Goal: Task Accomplishment & Management: Complete application form

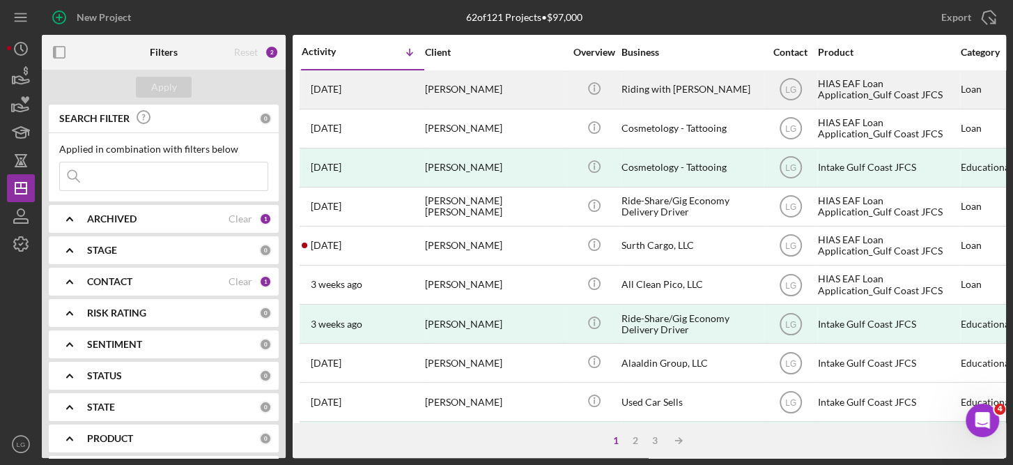
click at [865, 82] on div "HIAS EAF Loan Application_Gulf Coast JFCS" at bounding box center [887, 89] width 139 height 37
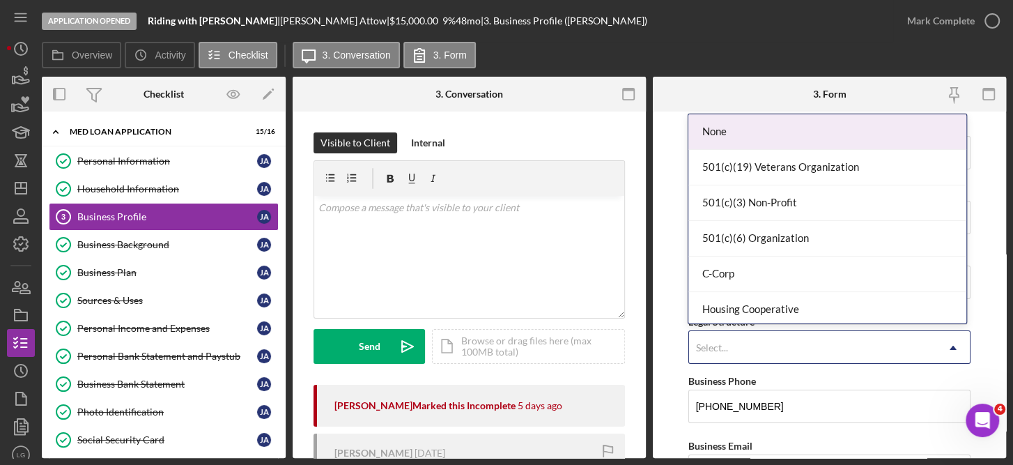
click at [950, 348] on use at bounding box center [953, 348] width 7 height 4
click at [727, 130] on div "None" at bounding box center [827, 132] width 278 height 36
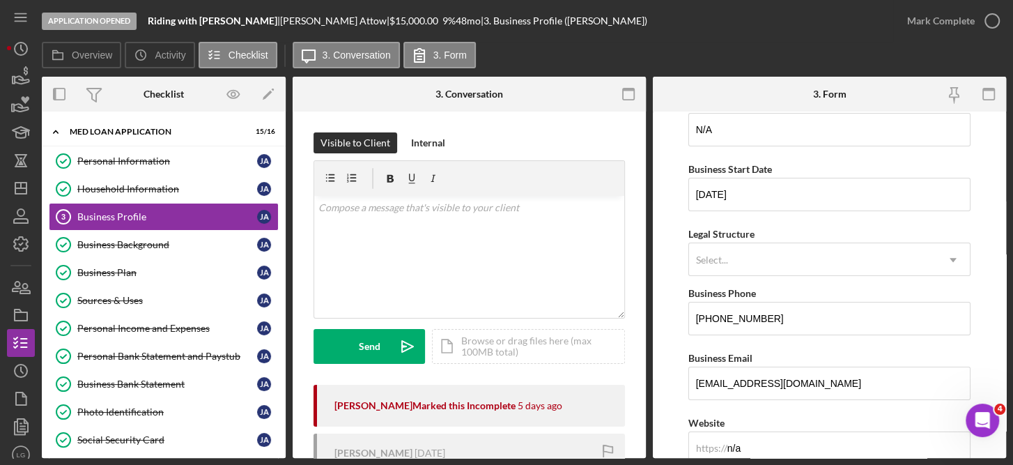
scroll to position [86, 0]
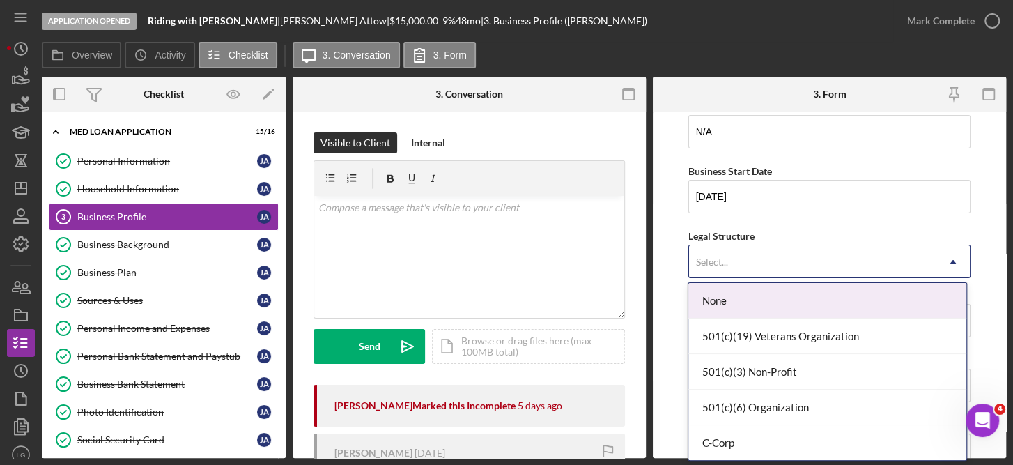
click at [760, 305] on div "None" at bounding box center [827, 301] width 278 height 36
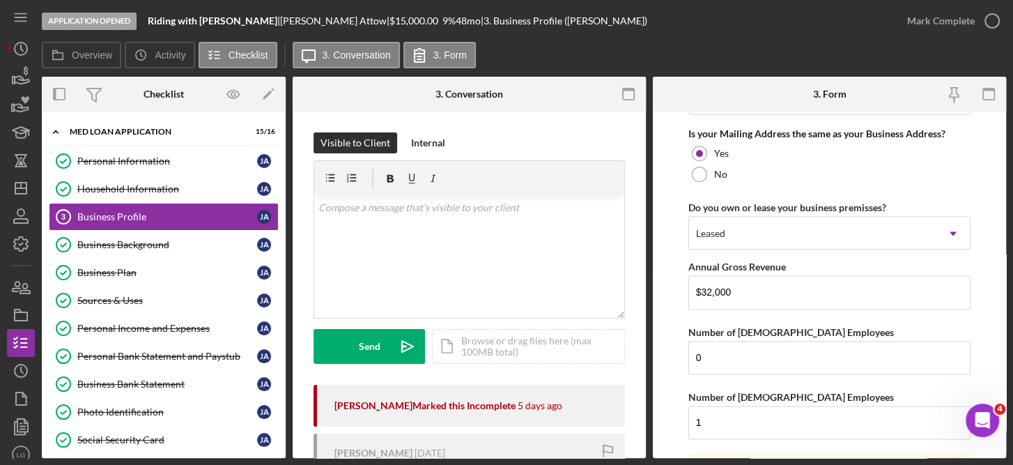
scroll to position [1081, 0]
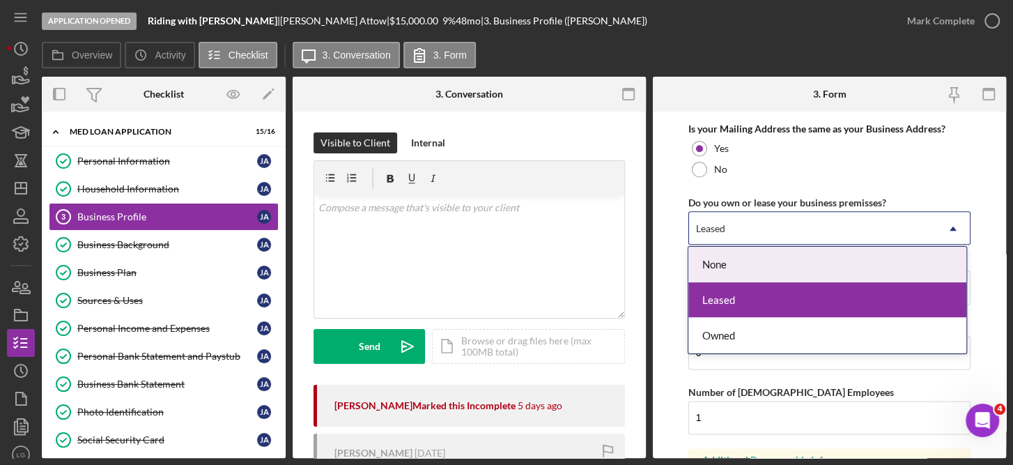
click at [851, 270] on div "None" at bounding box center [827, 265] width 278 height 36
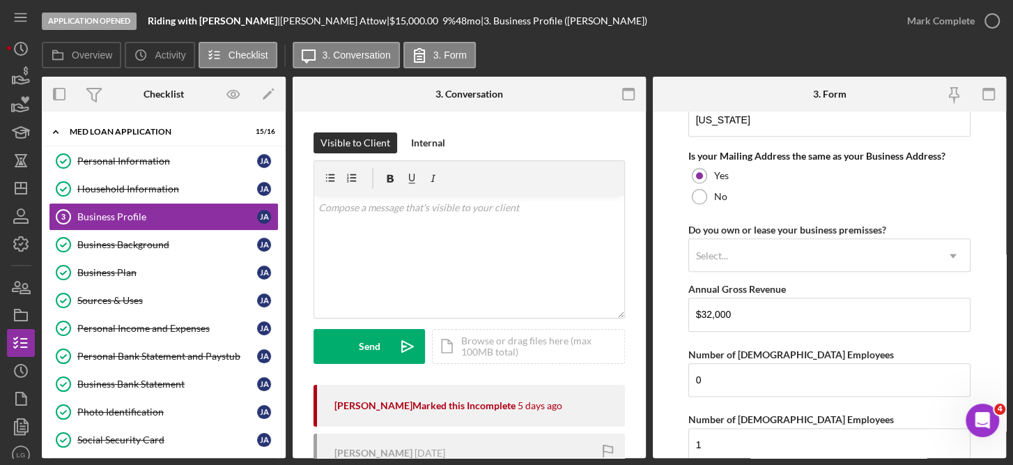
scroll to position [1054, 0]
click at [279, 386] on div "Personal Information Personal Information [PERSON_NAME] Household Information H…" at bounding box center [164, 373] width 244 height 453
click at [738, 307] on input "$32,000" at bounding box center [829, 313] width 283 height 33
type input "$3"
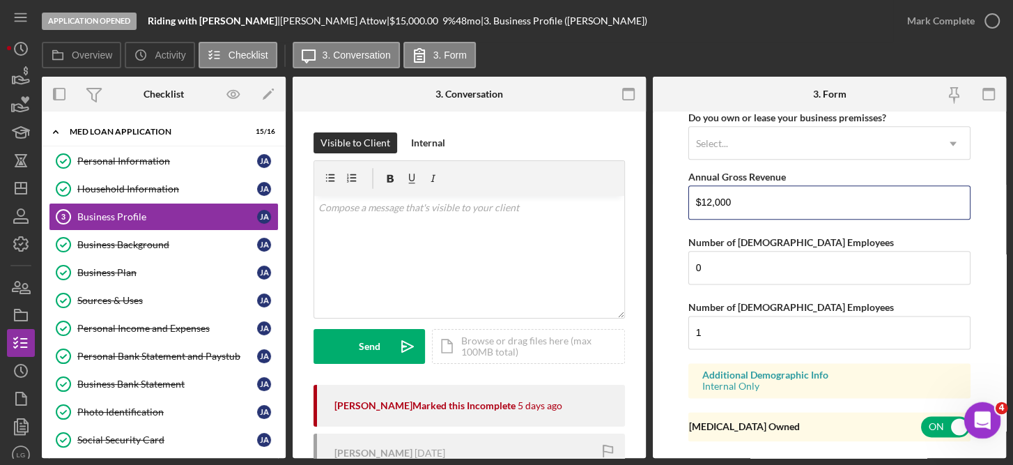
scroll to position [1195, 0]
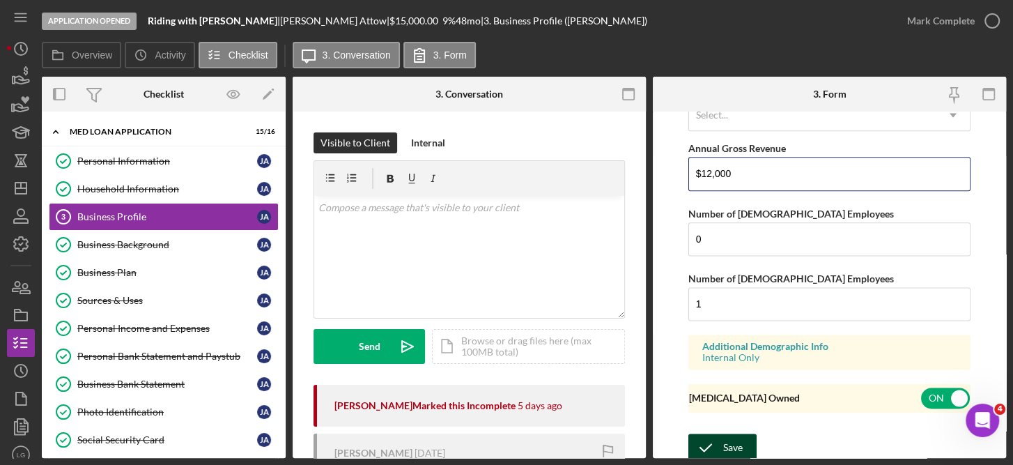
type input "$12,000"
click at [734, 442] on div "Save" at bounding box center [733, 447] width 20 height 28
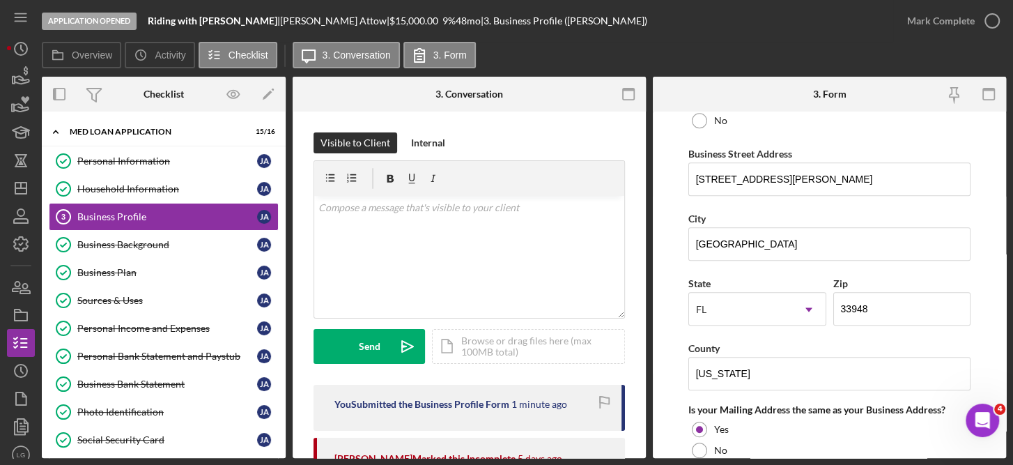
scroll to position [0, 0]
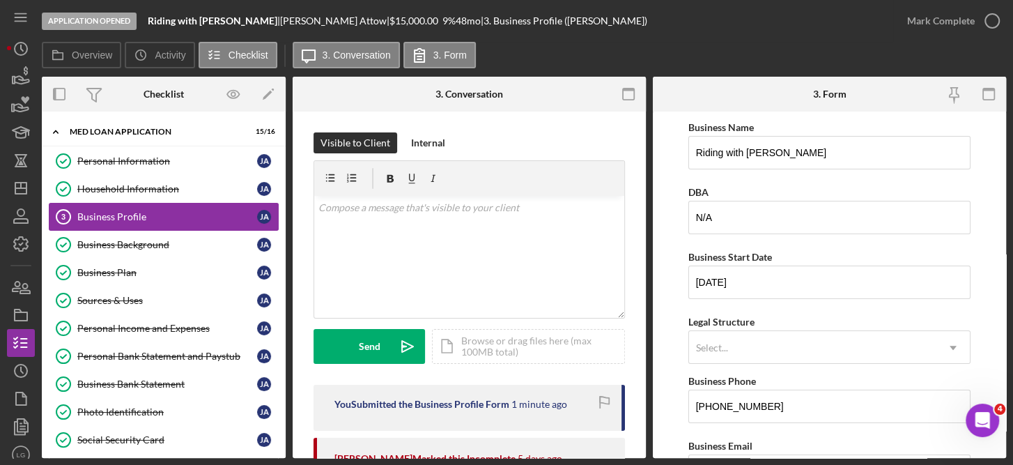
click at [101, 217] on div "Business Profile" at bounding box center [167, 216] width 180 height 11
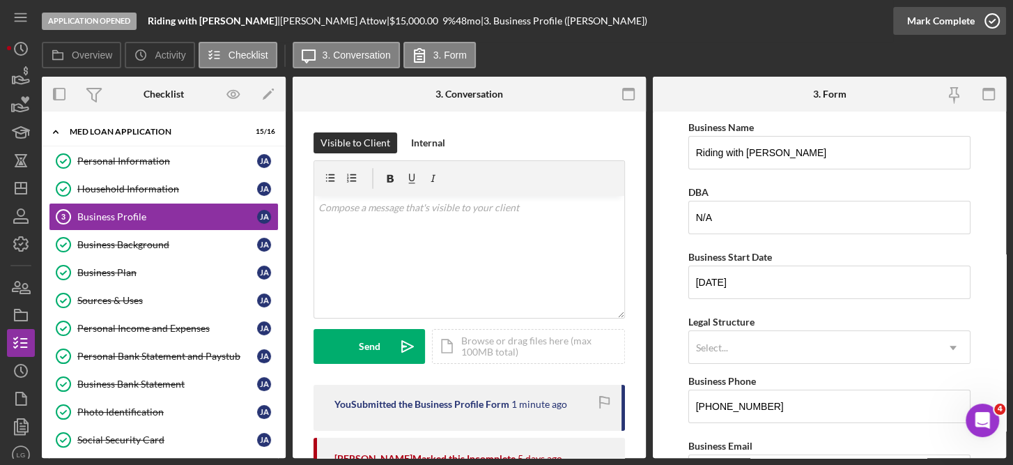
click at [989, 21] on polyline "button" at bounding box center [992, 21] width 6 height 3
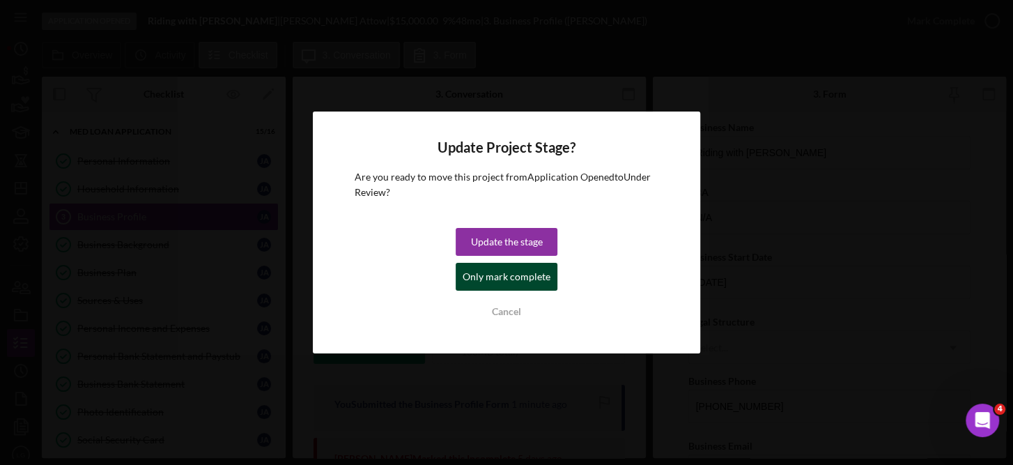
click at [497, 272] on div "Only mark complete" at bounding box center [507, 277] width 88 height 28
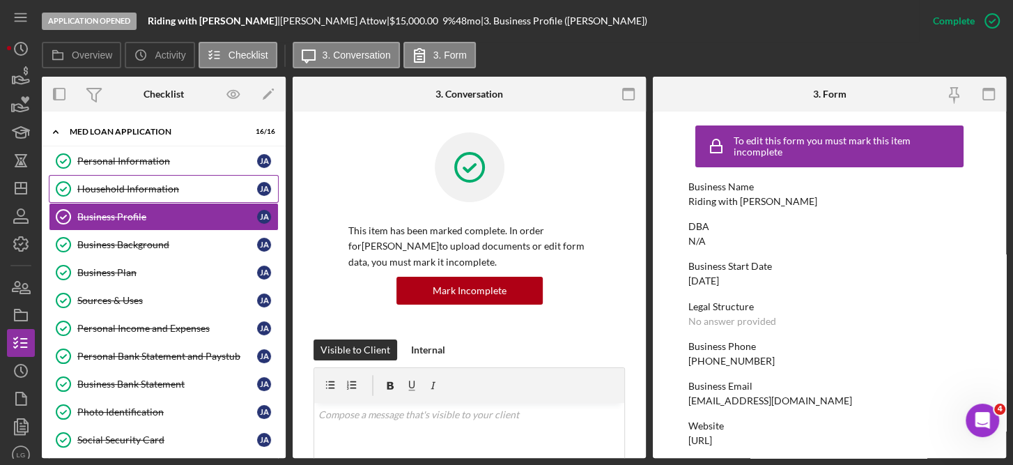
click at [169, 185] on div "Household Information" at bounding box center [167, 188] width 180 height 11
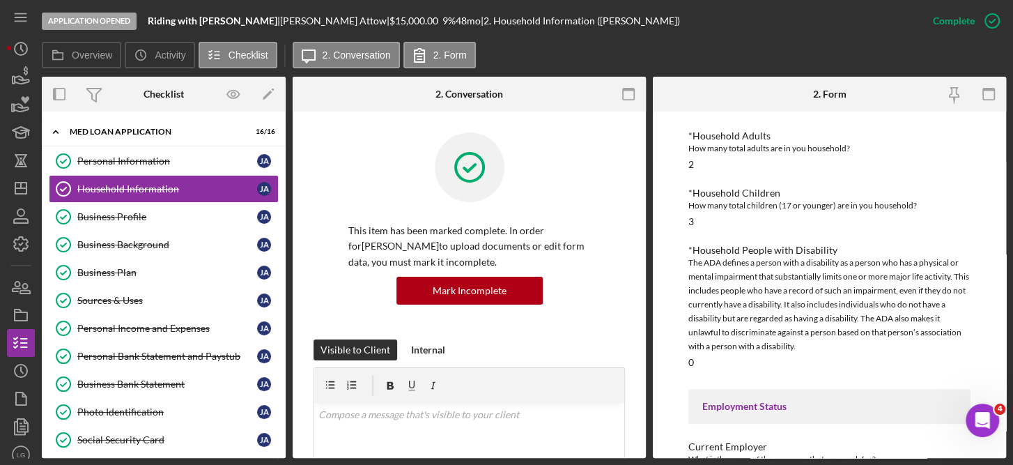
scroll to position [311, 0]
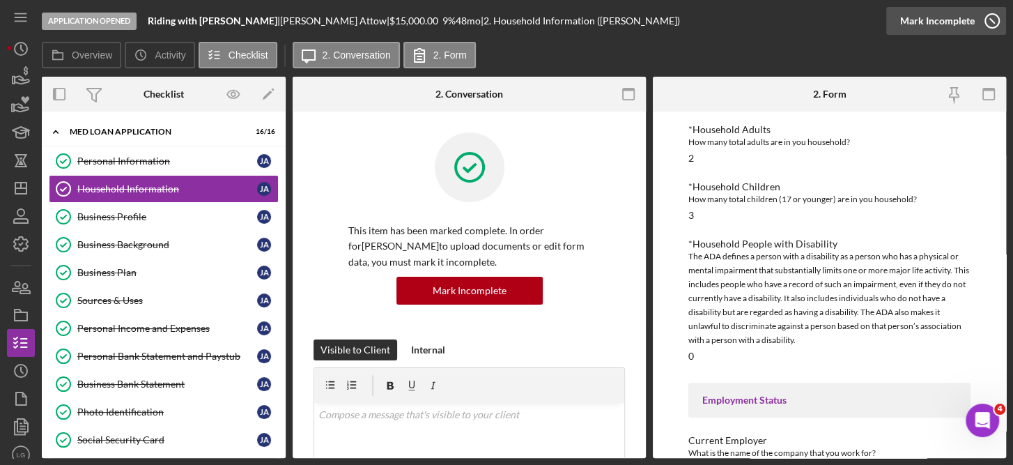
click at [992, 17] on icon "button" at bounding box center [992, 20] width 35 height 35
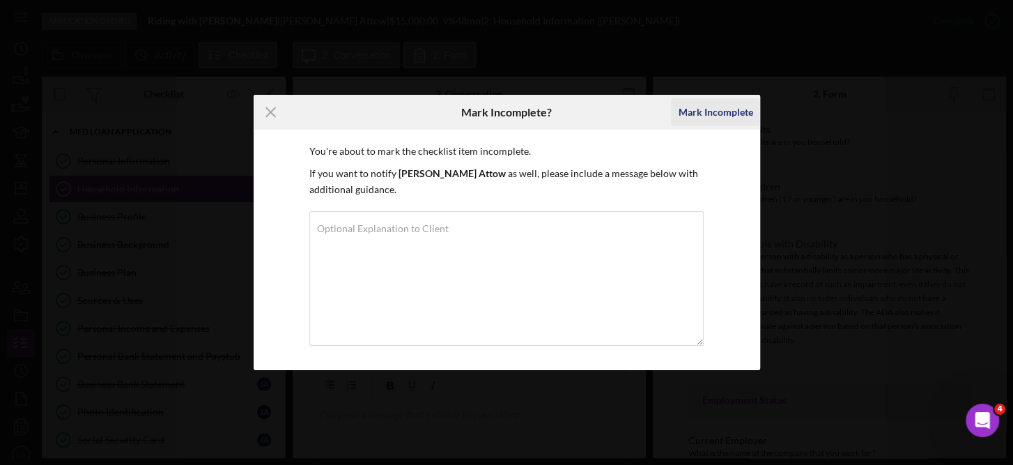
click at [729, 110] on div "Mark Incomplete" at bounding box center [715, 112] width 75 height 28
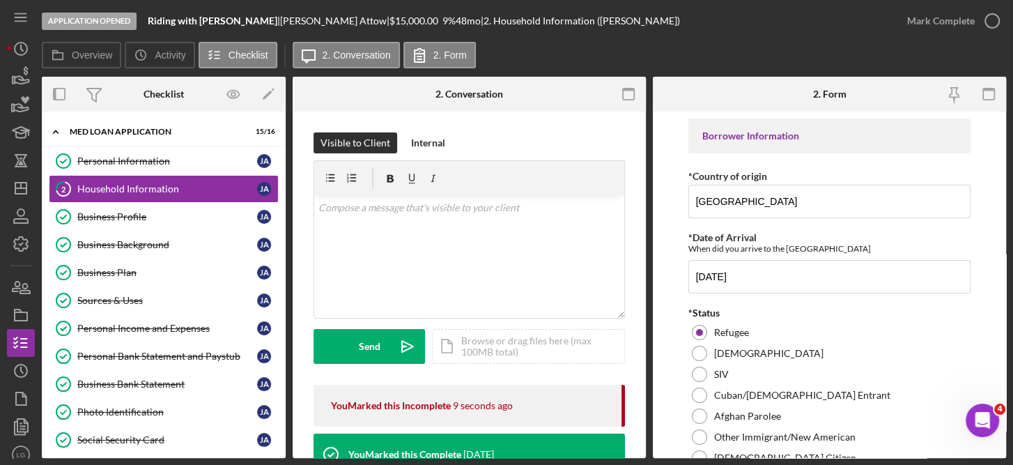
scroll to position [303, 0]
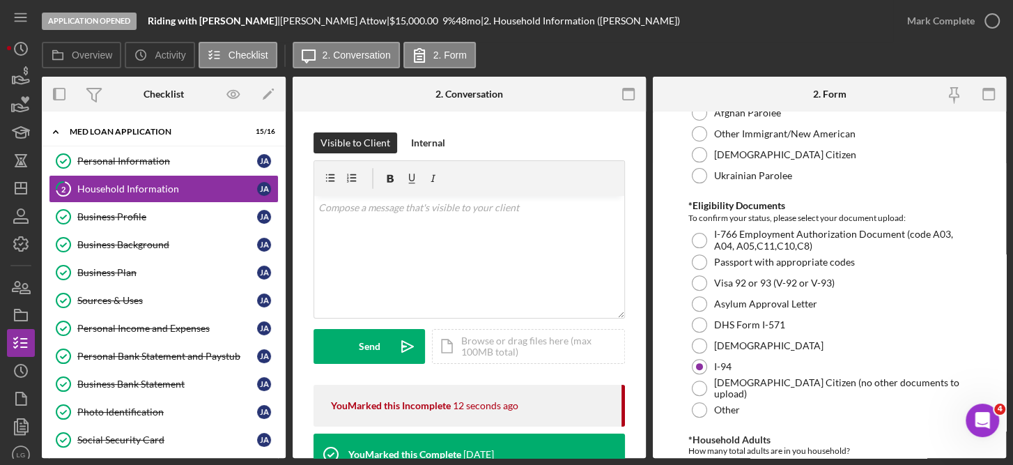
click at [1001, 130] on form "Borrower Information *Country of origin [GEOGRAPHIC_DATA] *Date of Arrival When…" at bounding box center [829, 284] width 353 height 346
click at [1000, 329] on form "Borrower Information *Country of origin [GEOGRAPHIC_DATA] *Date of Arrival When…" at bounding box center [829, 284] width 353 height 346
click at [1001, 255] on form "Borrower Information *Country of origin [GEOGRAPHIC_DATA] *Date of Arrival When…" at bounding box center [829, 284] width 353 height 346
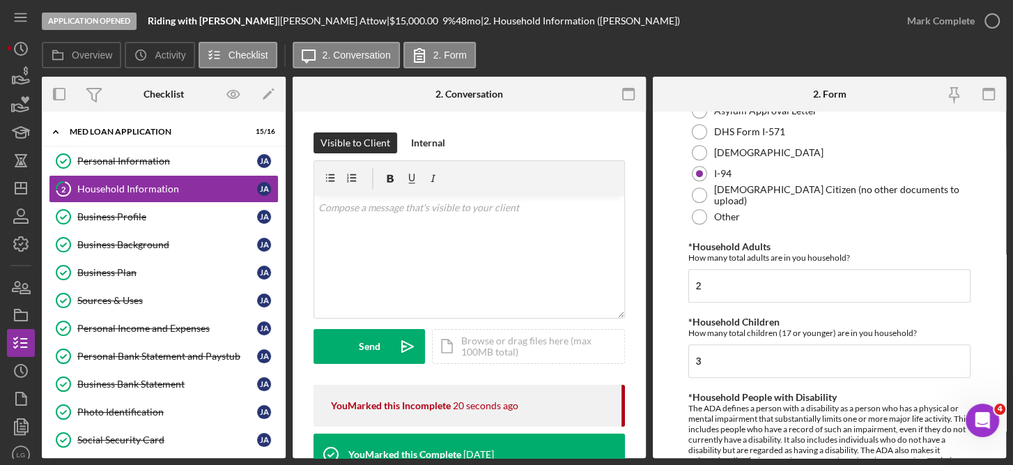
scroll to position [502, 0]
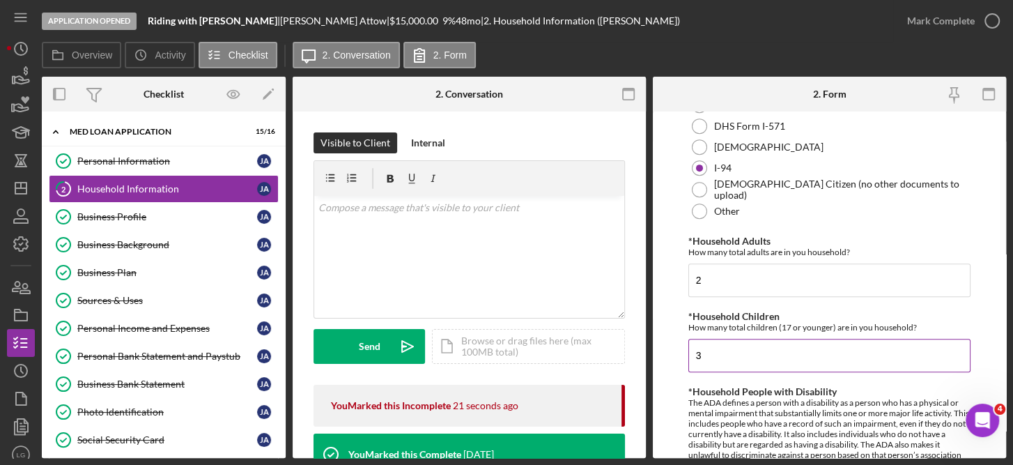
click at [736, 355] on input "3" at bounding box center [829, 355] width 283 height 33
type input "1"
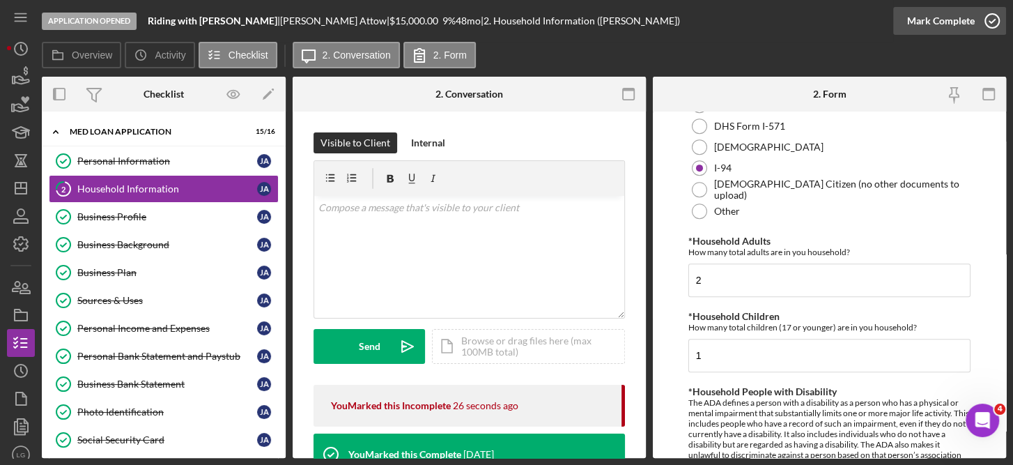
click at [990, 20] on icon "button" at bounding box center [992, 20] width 35 height 35
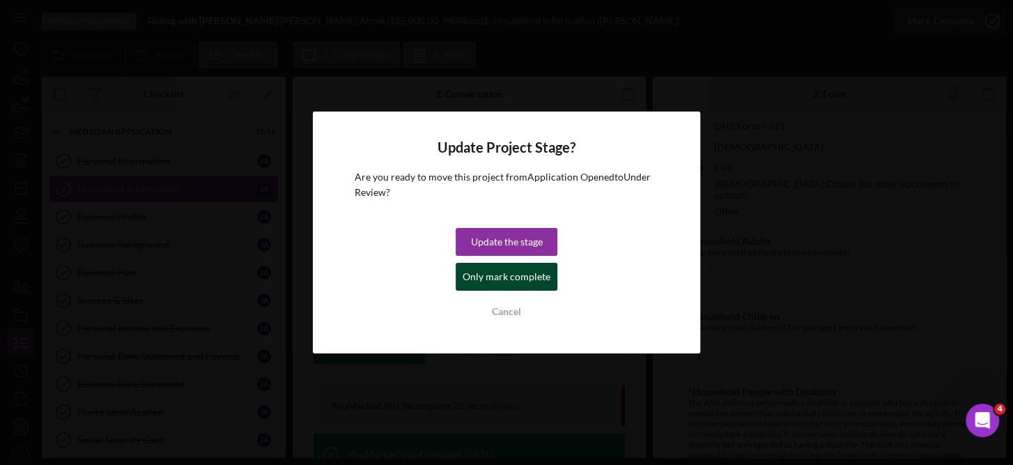
click at [504, 270] on div "Only mark complete" at bounding box center [507, 277] width 88 height 28
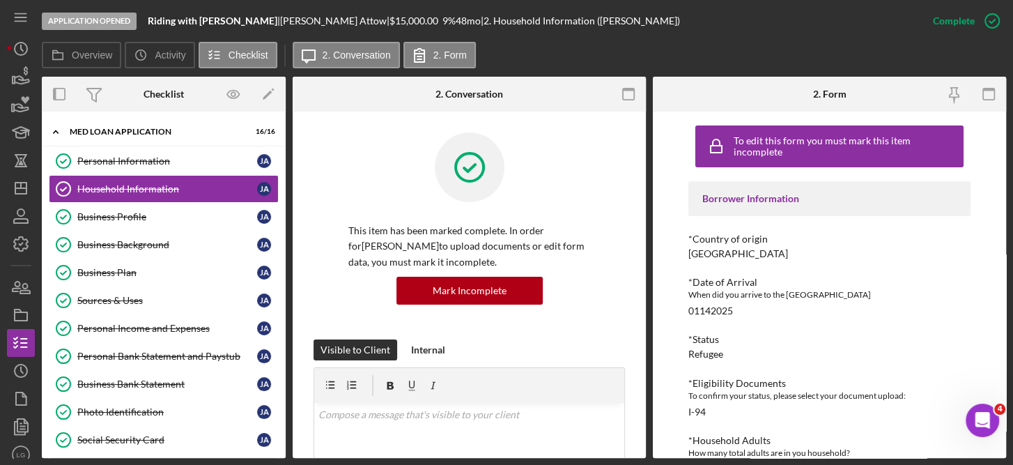
scroll to position [303, 0]
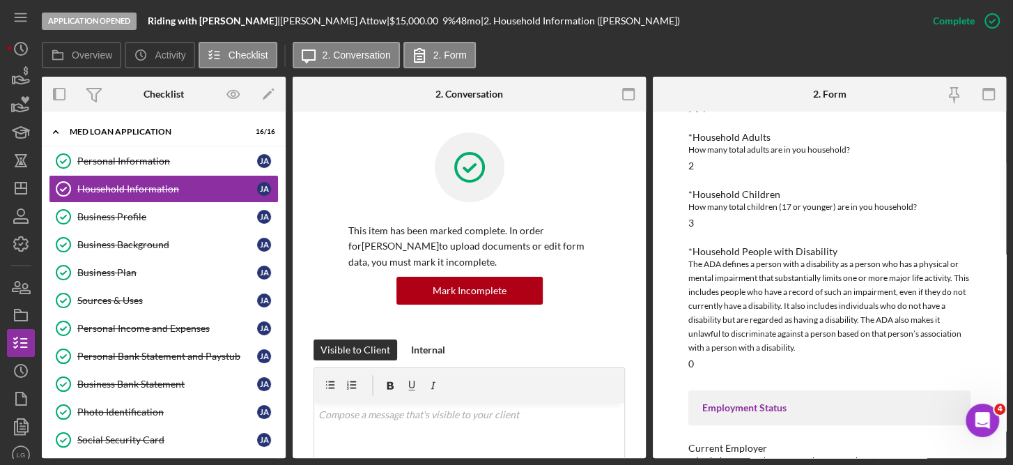
click at [280, 358] on div "Personal Information Personal Information [PERSON_NAME] Household Information H…" at bounding box center [164, 373] width 244 height 453
click at [166, 319] on link "Personal Income and Expenses Personal Income and Expenses [PERSON_NAME]" at bounding box center [164, 328] width 230 height 28
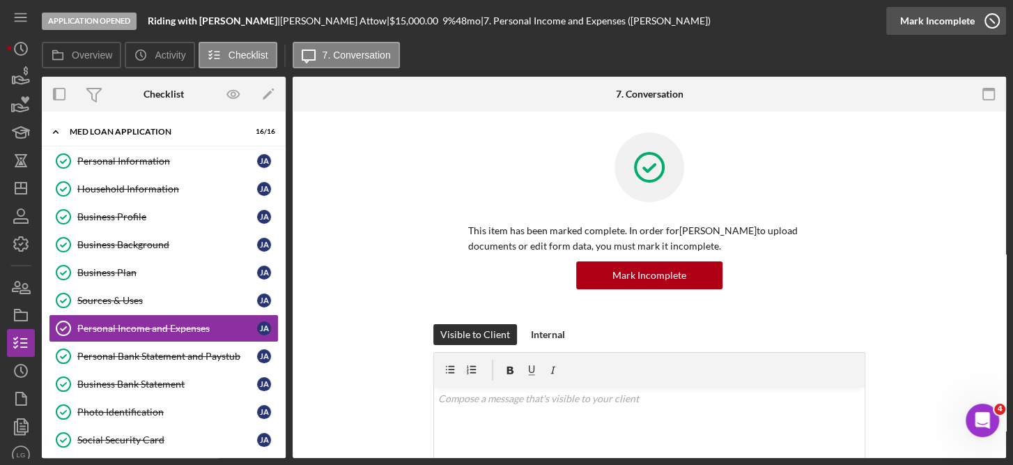
click at [990, 15] on icon "button" at bounding box center [992, 20] width 35 height 35
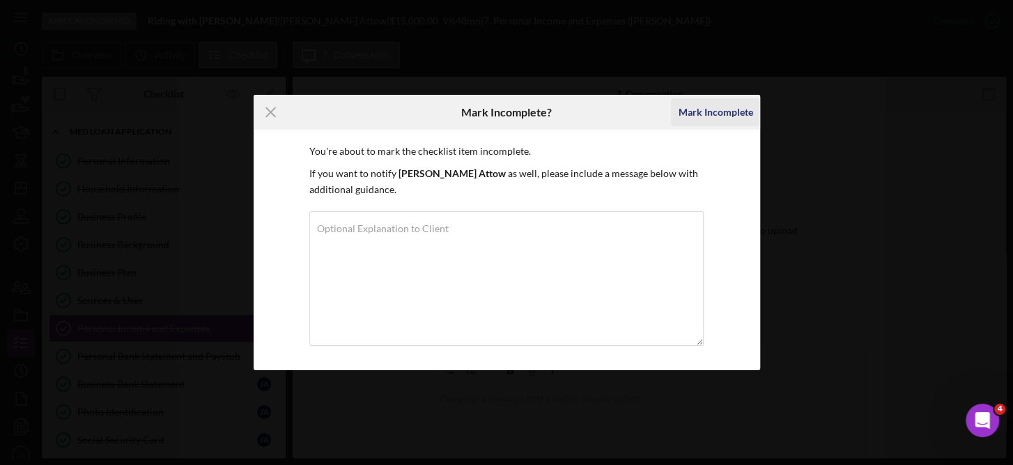
click at [718, 107] on div "Mark Incomplete" at bounding box center [715, 112] width 75 height 28
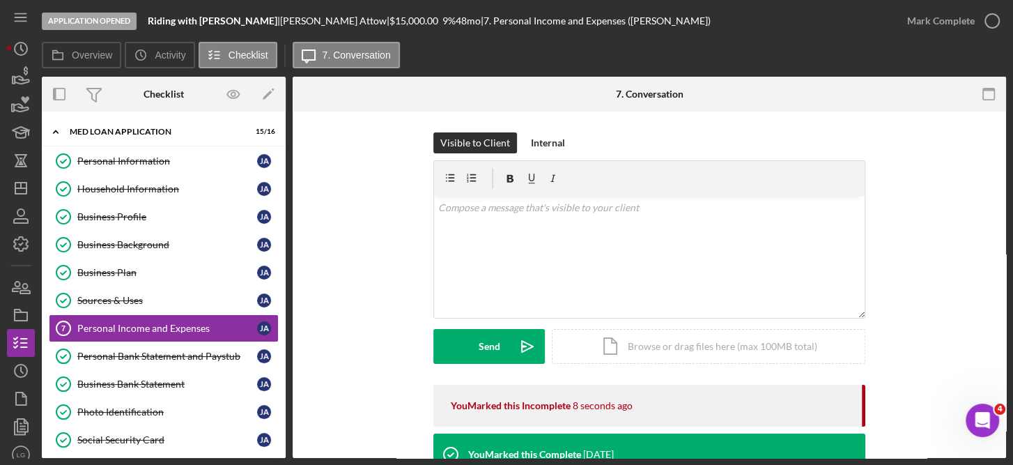
scroll to position [303, 0]
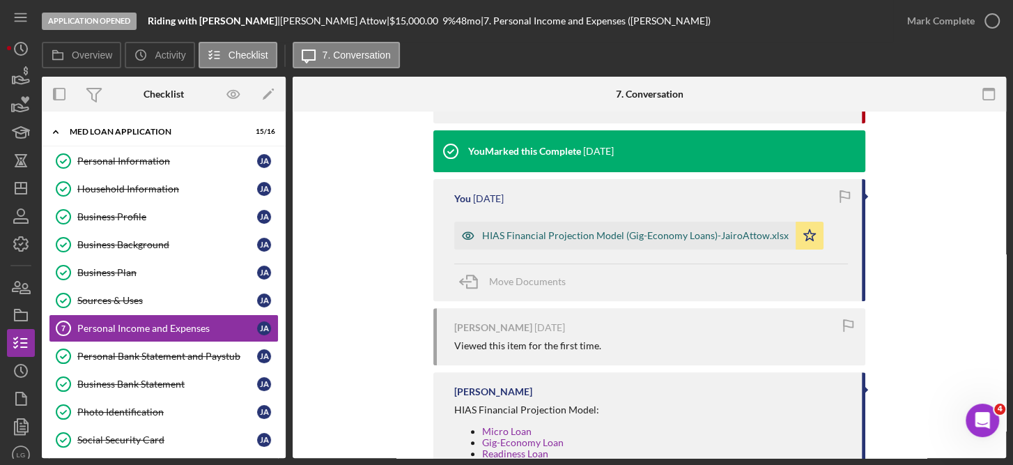
click at [686, 233] on div "HIAS Financial Projection Model (Gig-Economy Loans)-JairoAttow.xlsx" at bounding box center [635, 235] width 307 height 11
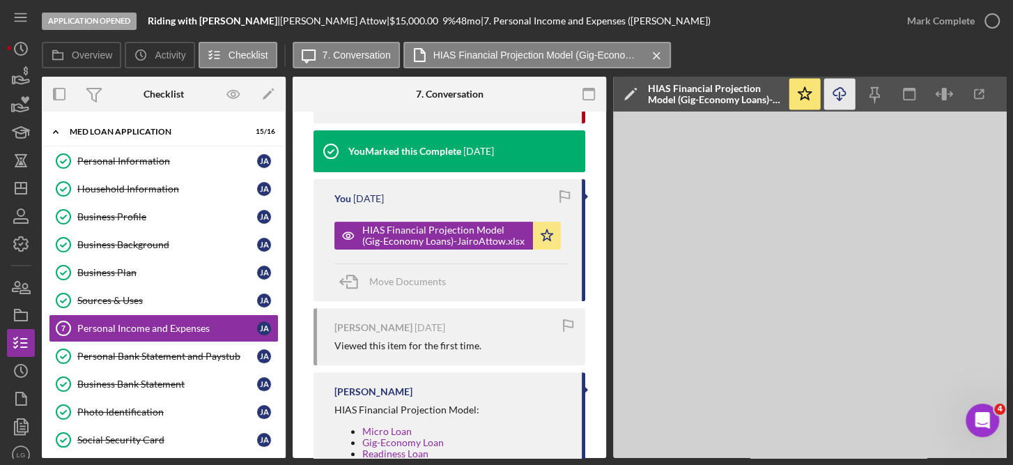
click at [838, 90] on icon "Icon/Download" at bounding box center [839, 94] width 31 height 31
click at [839, 91] on icon "Icon/Download" at bounding box center [839, 94] width 31 height 31
